Goal: Transaction & Acquisition: Purchase product/service

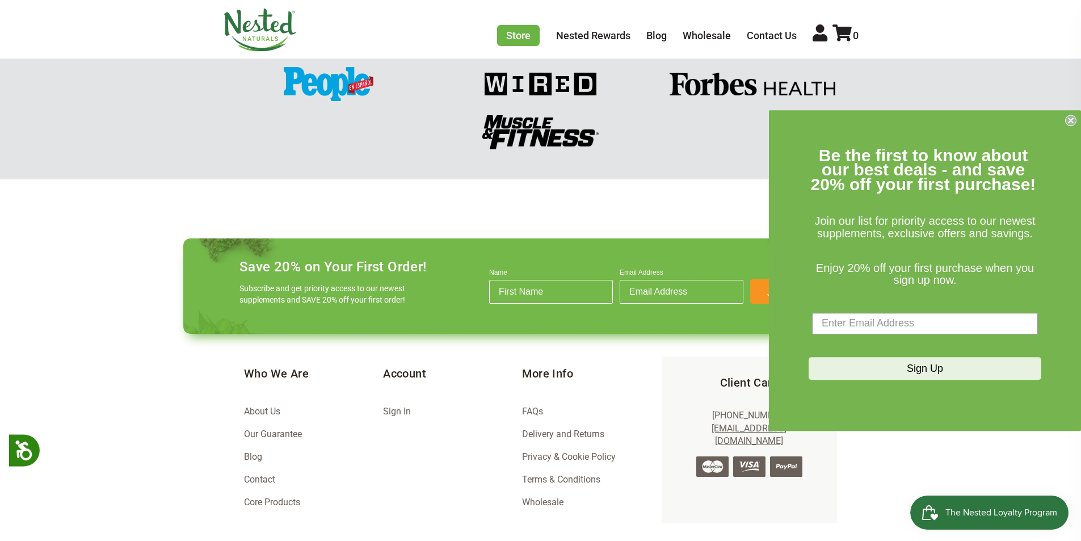
scroll to position [1590, 0]
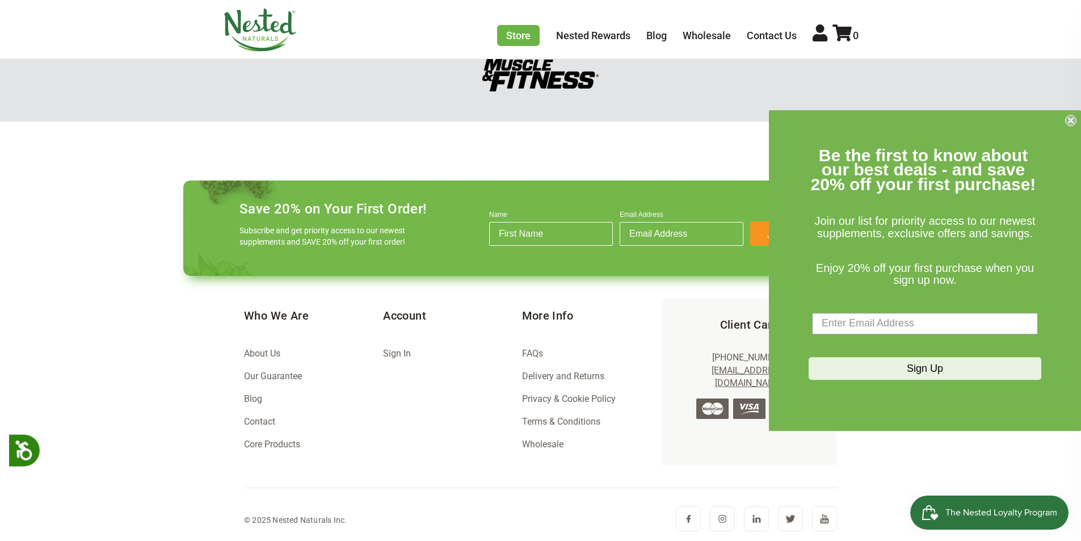
click at [983, 513] on span "The Nested Loyalty Program" at bounding box center [1002, 512] width 112 height 17
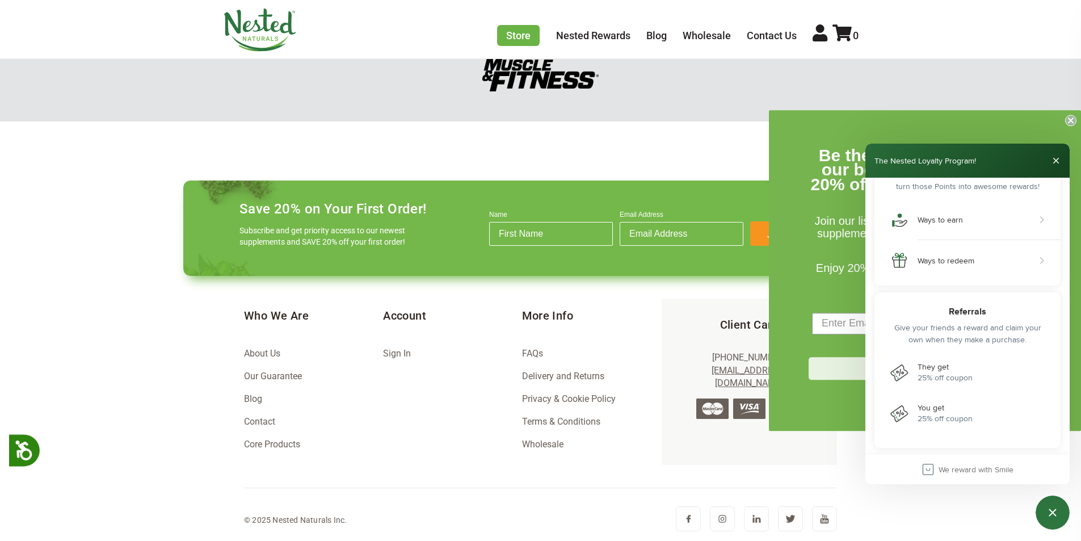
scroll to position [0, 1396]
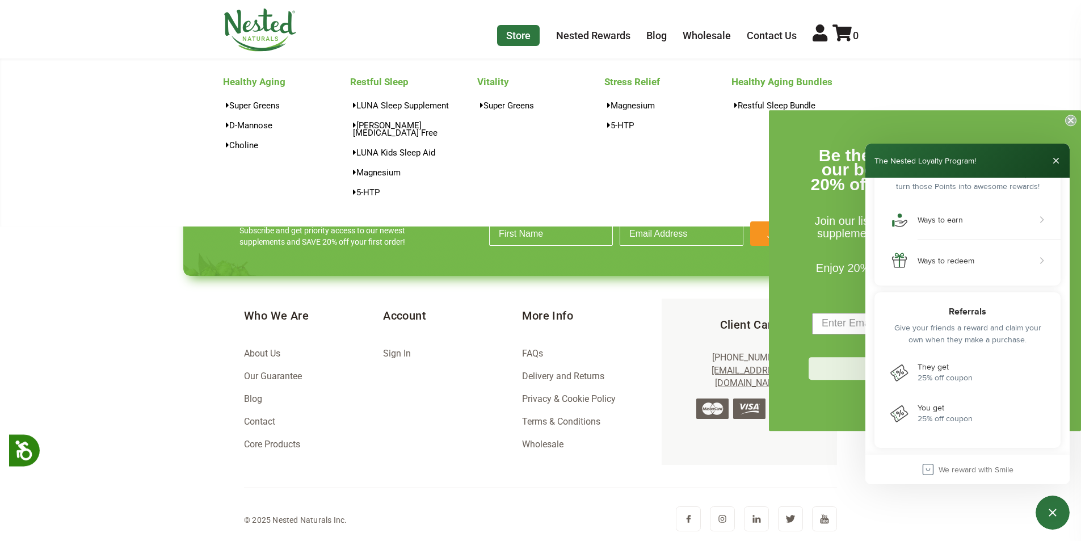
click at [523, 37] on link "Store" at bounding box center [518, 35] width 43 height 21
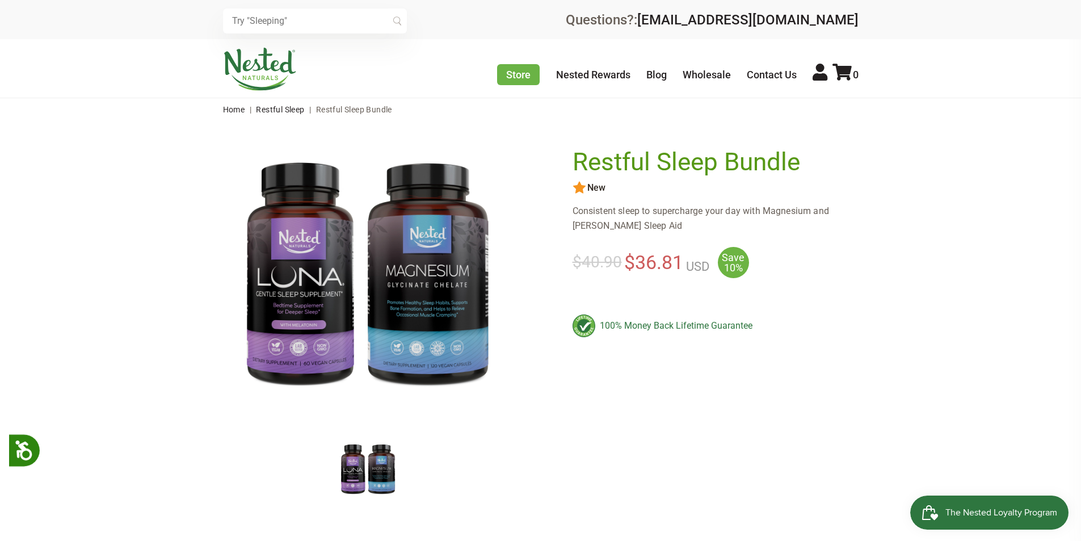
click at [578, 157] on h1 "Restful Sleep Bundle" at bounding box center [713, 162] width 280 height 28
drag, startPoint x: 578, startPoint y: 157, endPoint x: 841, endPoint y: 157, distance: 262.3
click at [841, 157] on h1 "Restful Sleep Bundle" at bounding box center [713, 162] width 280 height 28
copy div "Restful Sleep Bundle Share"
